Goal: Entertainment & Leisure: Consume media (video, audio)

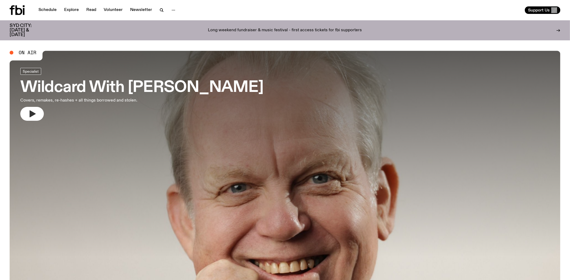
click at [32, 114] on icon "button" at bounding box center [33, 113] width 6 height 7
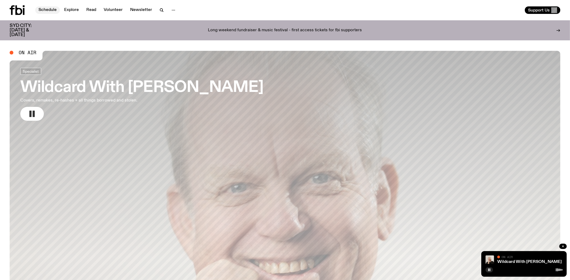
click at [49, 10] on link "Schedule" at bounding box center [47, 9] width 25 height 7
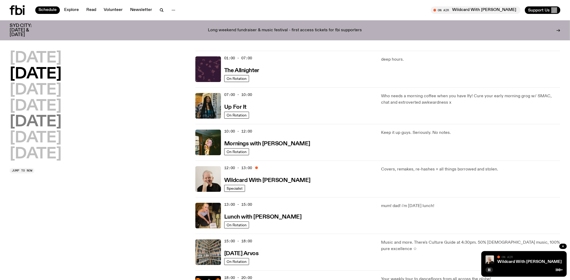
click at [37, 124] on h2 "[DATE]" at bounding box center [36, 122] width 52 height 15
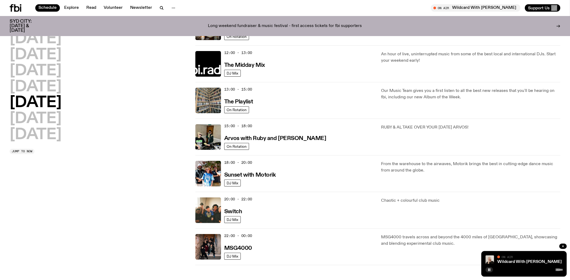
scroll to position [127, 0]
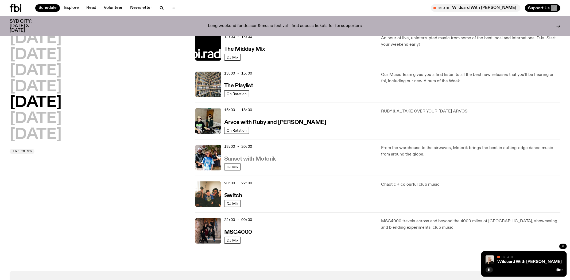
click at [250, 157] on h3 "Sunset with Motorik" at bounding box center [250, 159] width 52 height 6
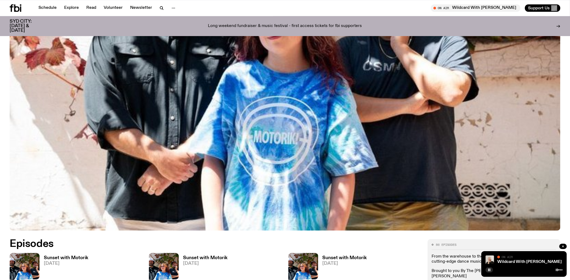
scroll to position [192, 0]
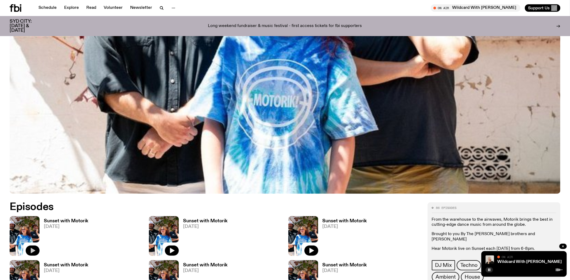
click at [31, 252] on icon "button" at bounding box center [32, 251] width 6 height 6
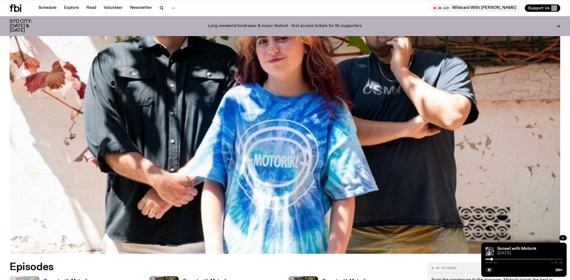
scroll to position [136, 0]
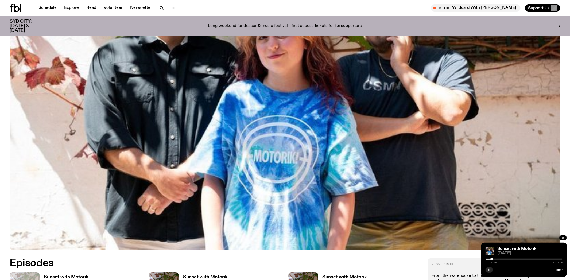
click at [492, 270] on button "button" at bounding box center [489, 269] width 7 height 5
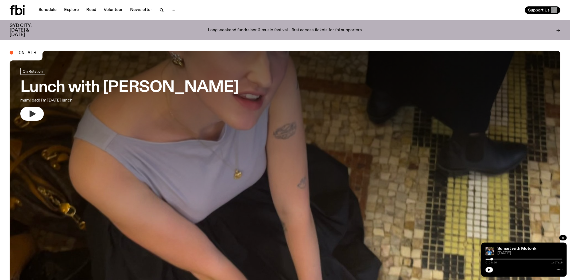
click at [33, 111] on icon "button" at bounding box center [32, 114] width 9 height 9
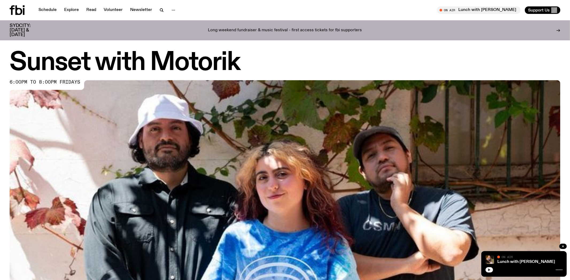
click at [489, 269] on icon "button" at bounding box center [489, 270] width 3 height 3
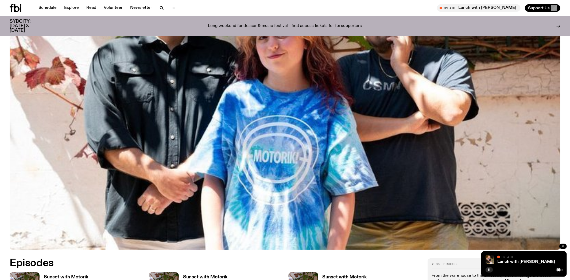
scroll to position [248, 0]
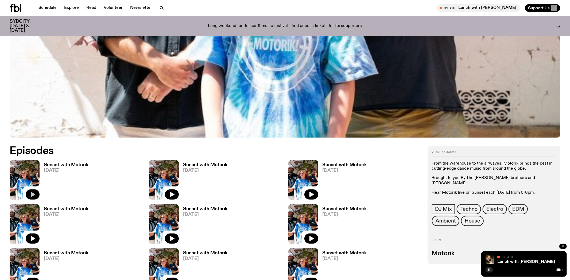
click at [31, 193] on icon "button" at bounding box center [33, 194] width 5 height 5
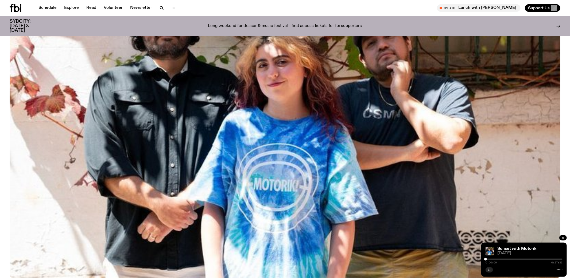
scroll to position [0, 0]
